Goal: Information Seeking & Learning: Check status

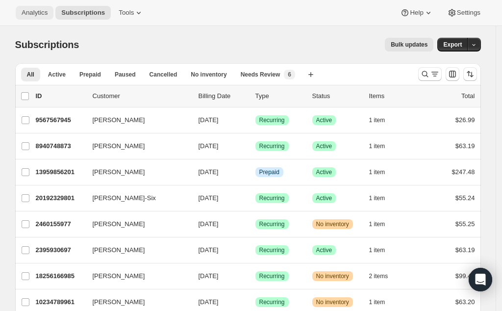
click at [39, 13] on span "Analytics" at bounding box center [35, 13] width 26 height 8
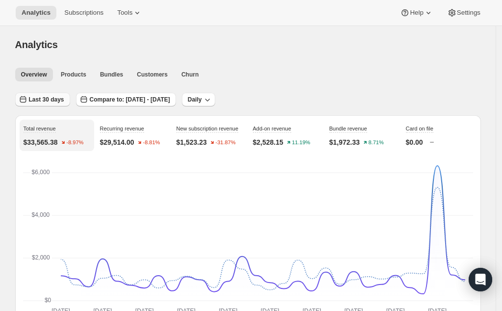
click at [49, 97] on span "Last 30 days" at bounding box center [46, 100] width 35 height 8
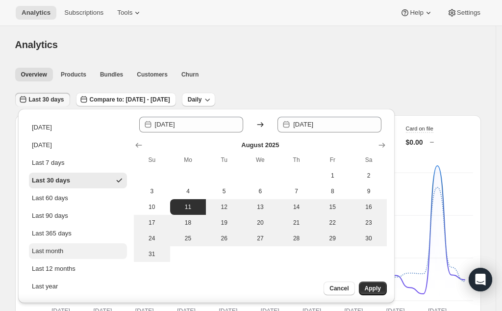
click at [56, 251] on div "Last month" at bounding box center [47, 251] width 31 height 10
type input "[DATE]"
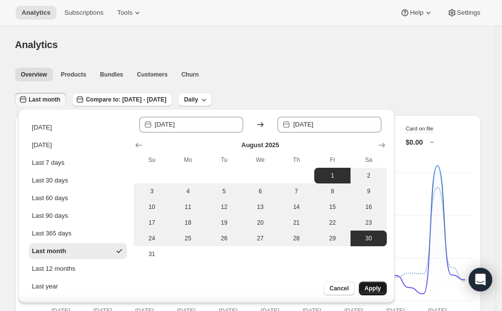
click at [376, 288] on span "Apply" at bounding box center [373, 288] width 16 height 8
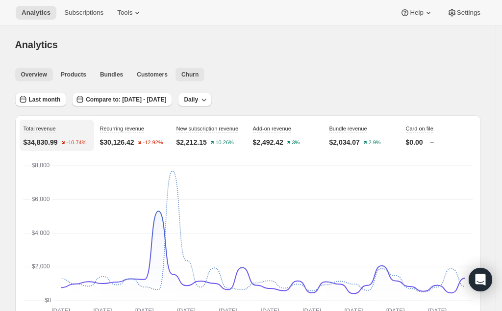
click at [196, 72] on span "Churn" at bounding box center [189, 75] width 17 height 8
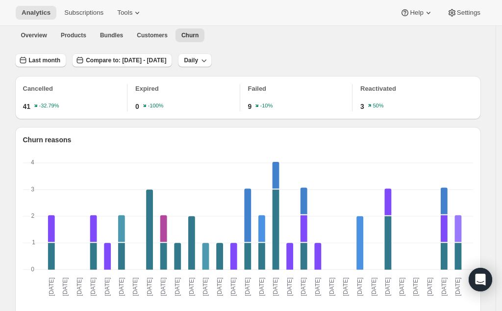
scroll to position [38, 0]
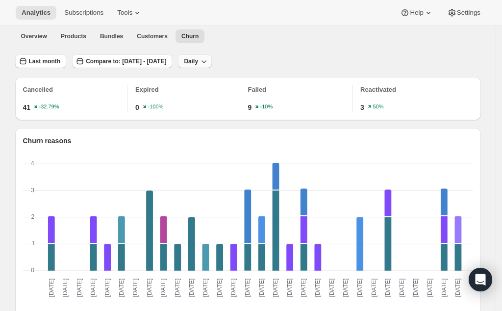
click at [209, 60] on icon "button" at bounding box center [204, 61] width 10 height 10
click at [230, 113] on span "Monthly" at bounding box center [231, 114] width 23 height 7
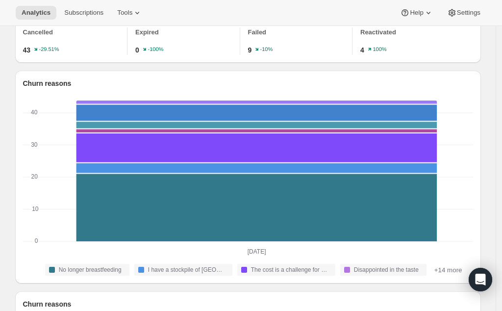
scroll to position [0, 0]
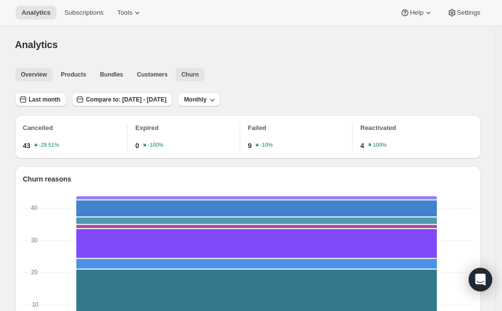
click at [45, 74] on span "Overview" at bounding box center [34, 75] width 26 height 8
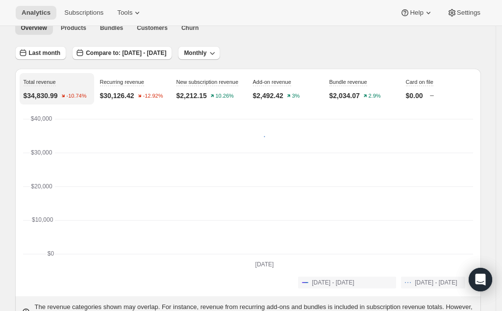
scroll to position [37, 0]
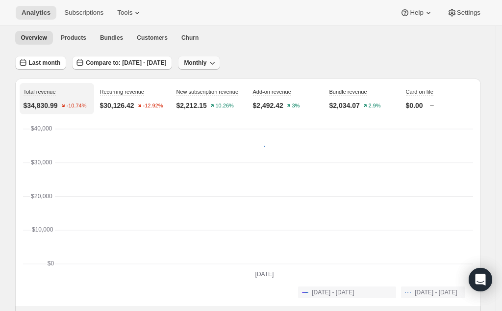
click at [206, 65] on span "Monthly" at bounding box center [195, 63] width 23 height 8
click at [235, 85] on span "Daily" at bounding box center [232, 82] width 14 height 7
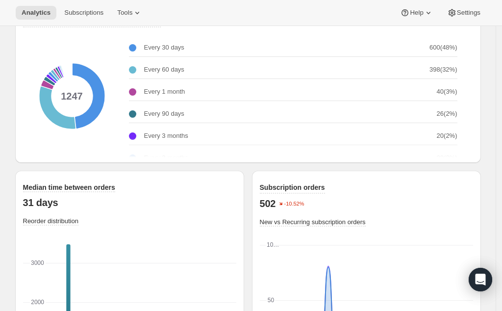
scroll to position [1250, 0]
